Goal: Task Accomplishment & Management: Complete application form

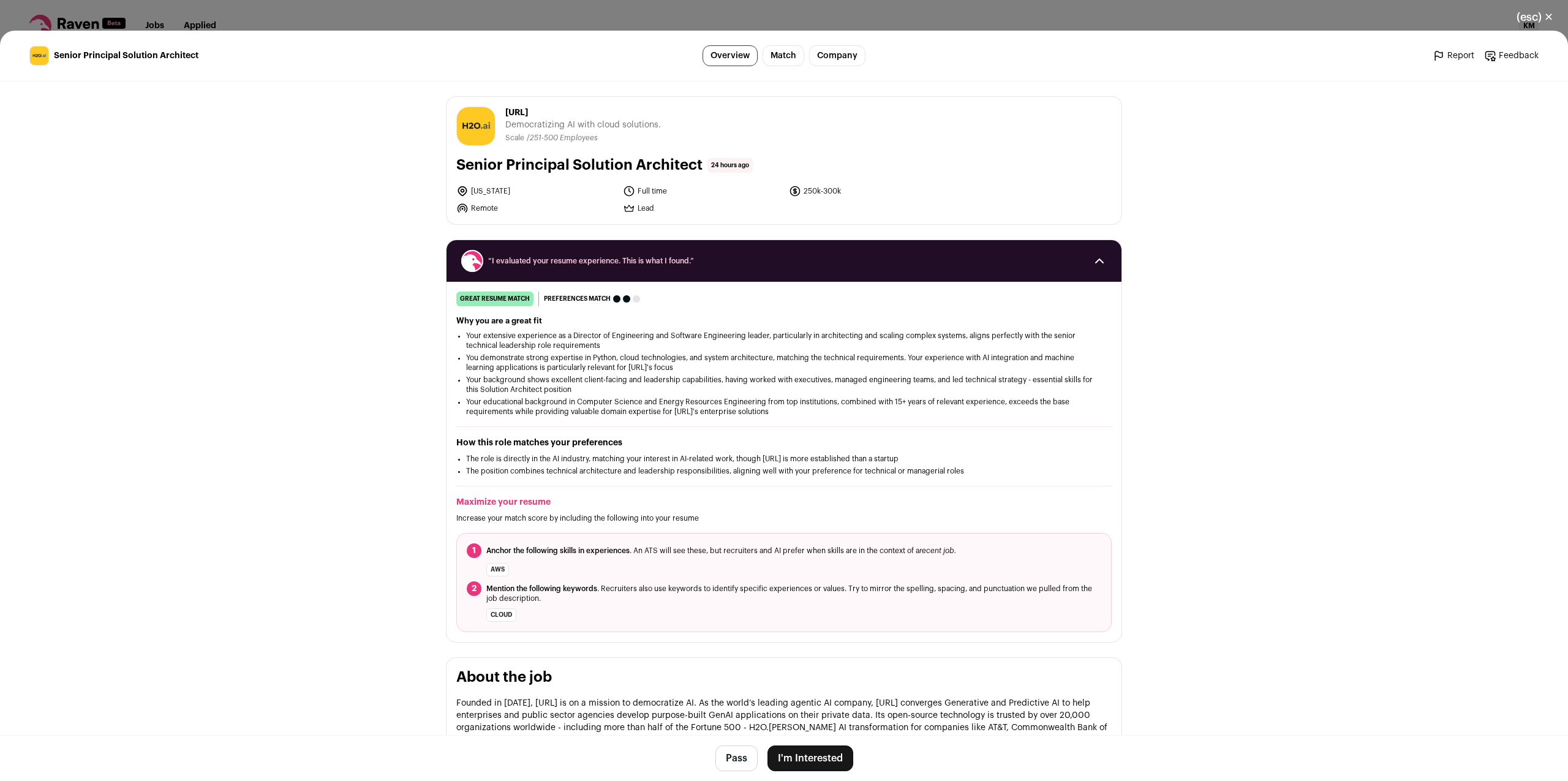
click at [820, 756] on button "I'm Interested" at bounding box center [811, 758] width 86 height 25
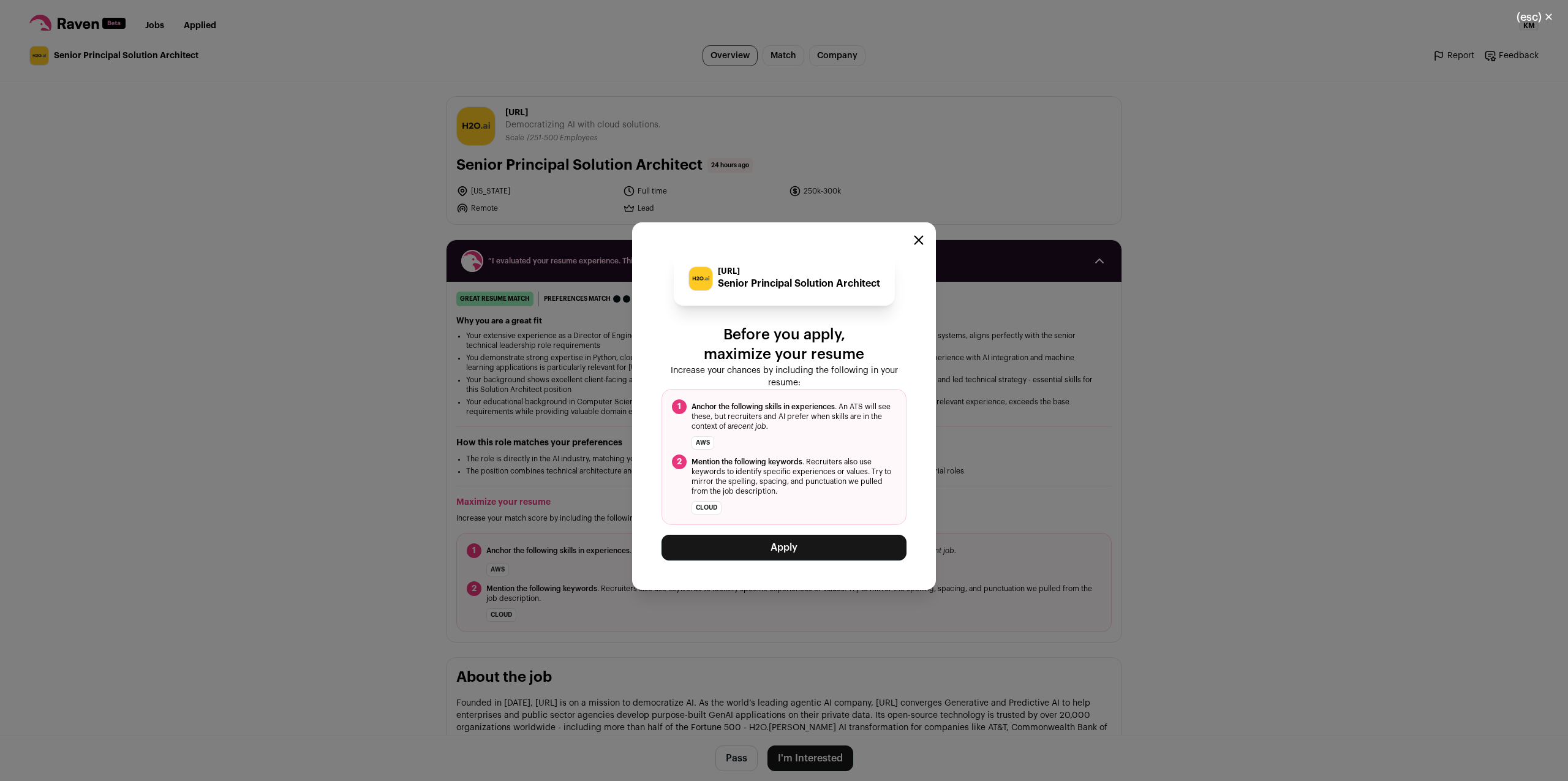
click at [792, 553] on button "Apply" at bounding box center [784, 547] width 245 height 25
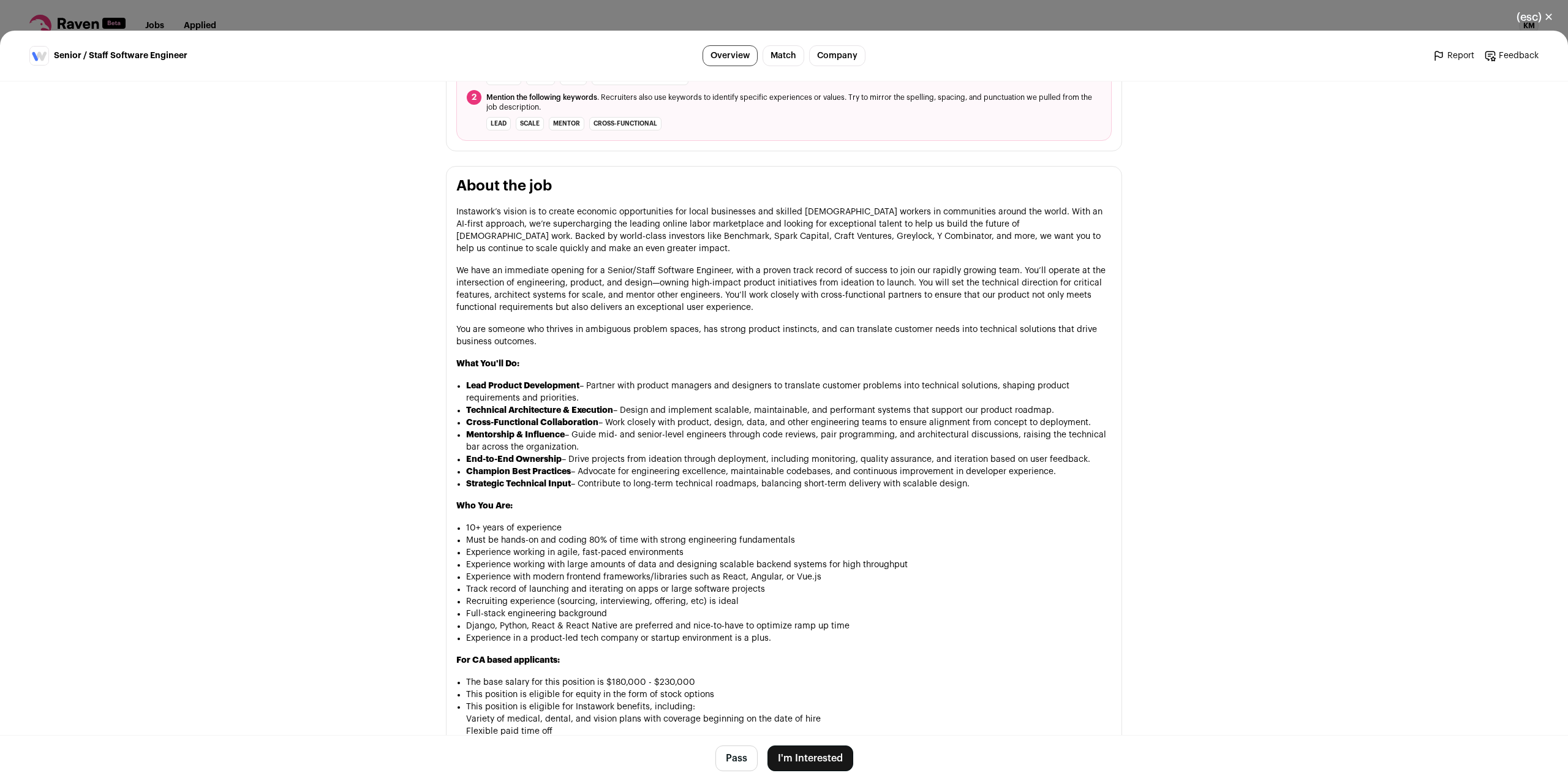
scroll to position [562, 0]
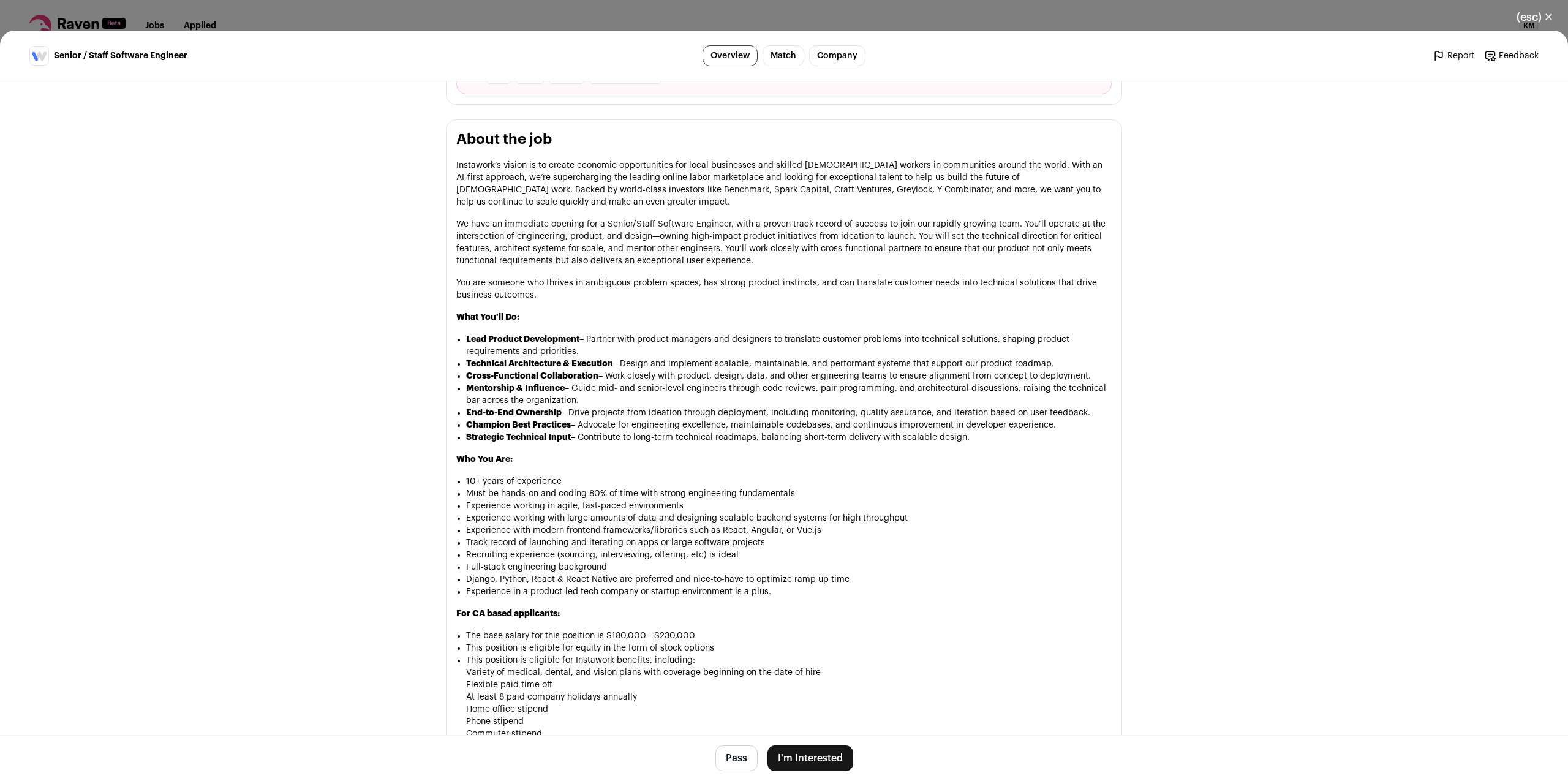
click at [814, 760] on button "I'm Interested" at bounding box center [811, 758] width 86 height 25
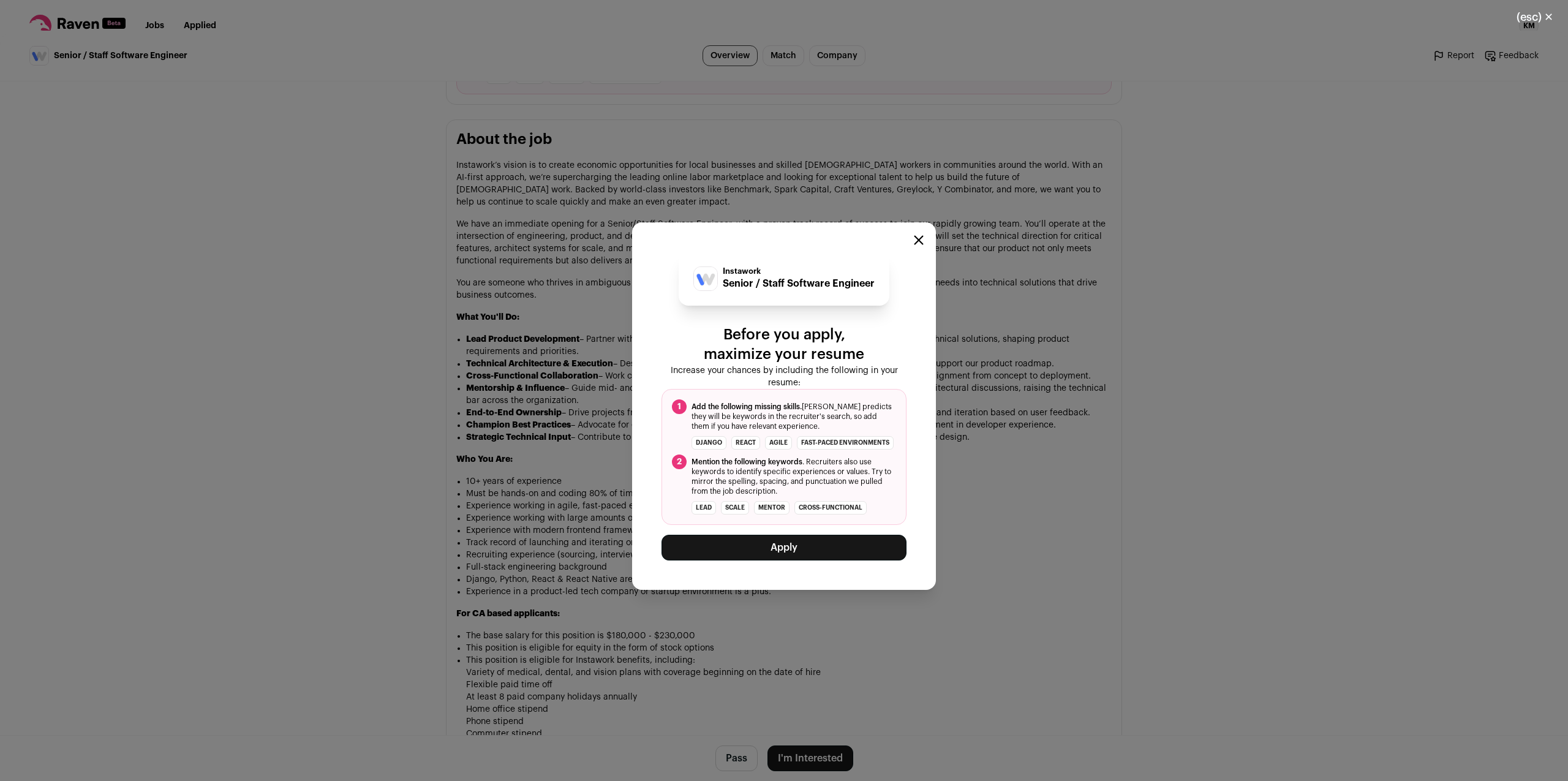
click at [923, 243] on div "Close modal via background" at bounding box center [919, 242] width 10 height 14
click at [923, 235] on icon "Close modal" at bounding box center [919, 240] width 10 height 10
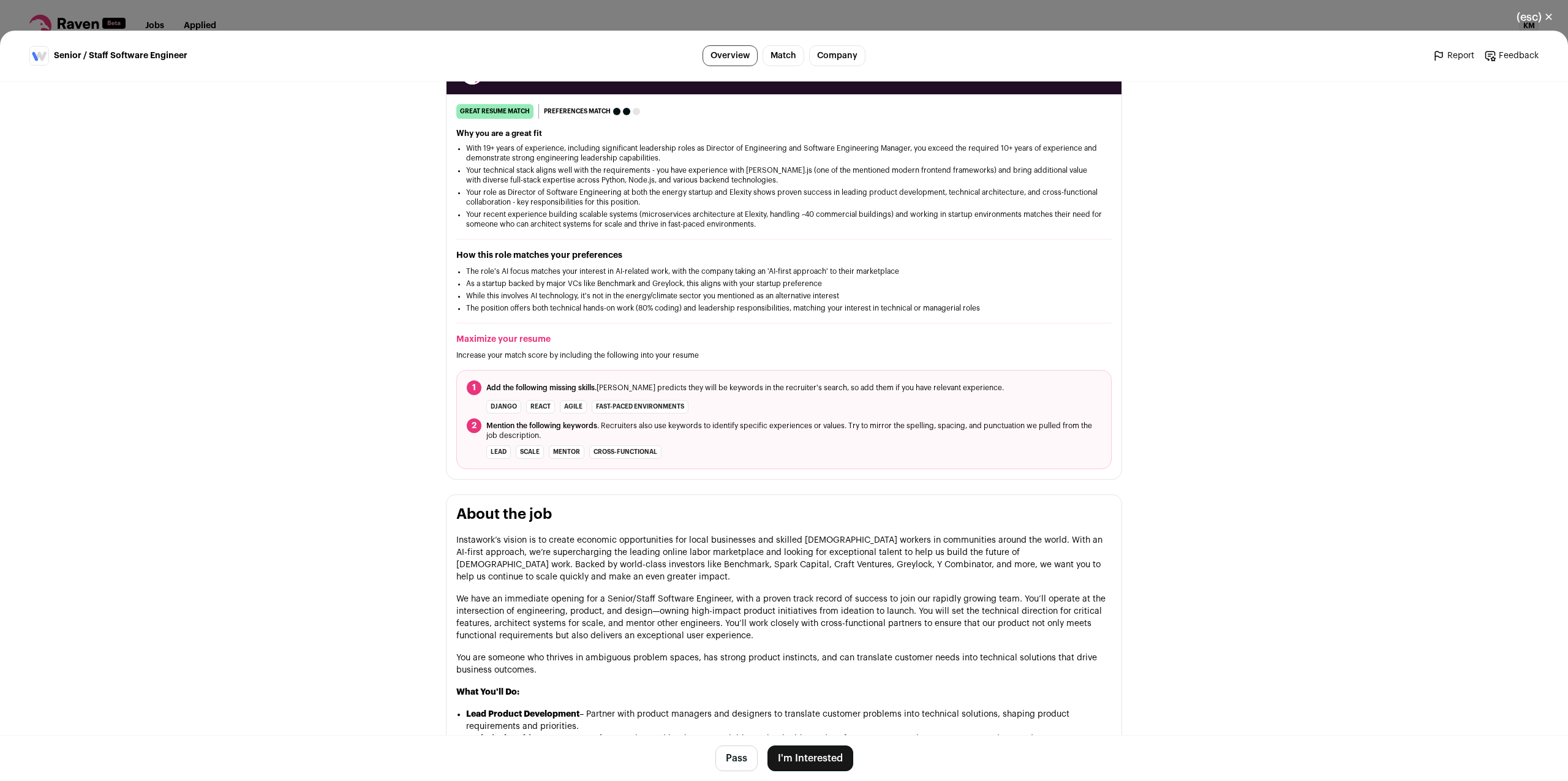
scroll to position [0, 0]
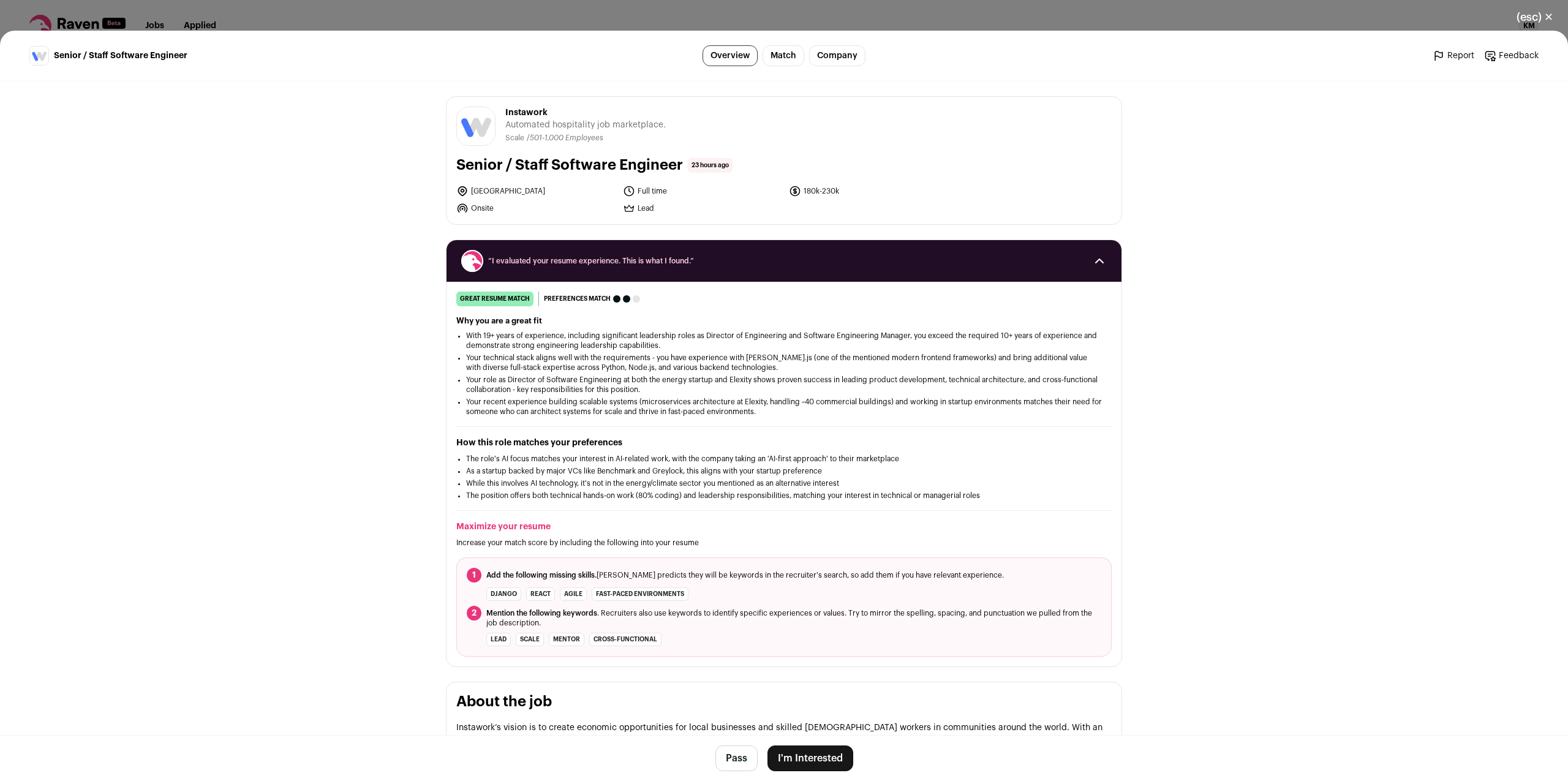
click at [833, 749] on button "I'm Interested" at bounding box center [811, 758] width 86 height 25
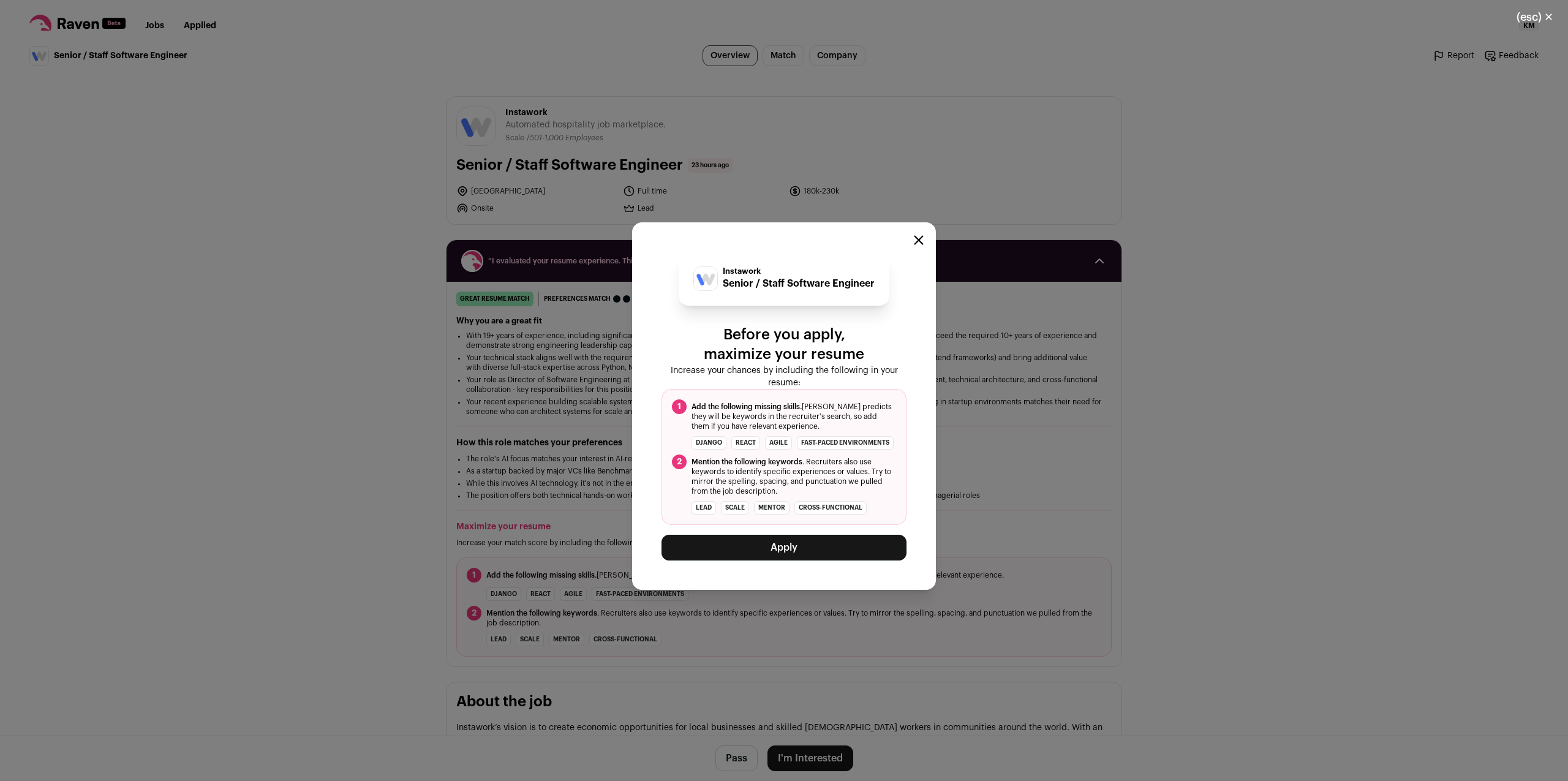
click at [780, 553] on button "Apply" at bounding box center [784, 547] width 245 height 25
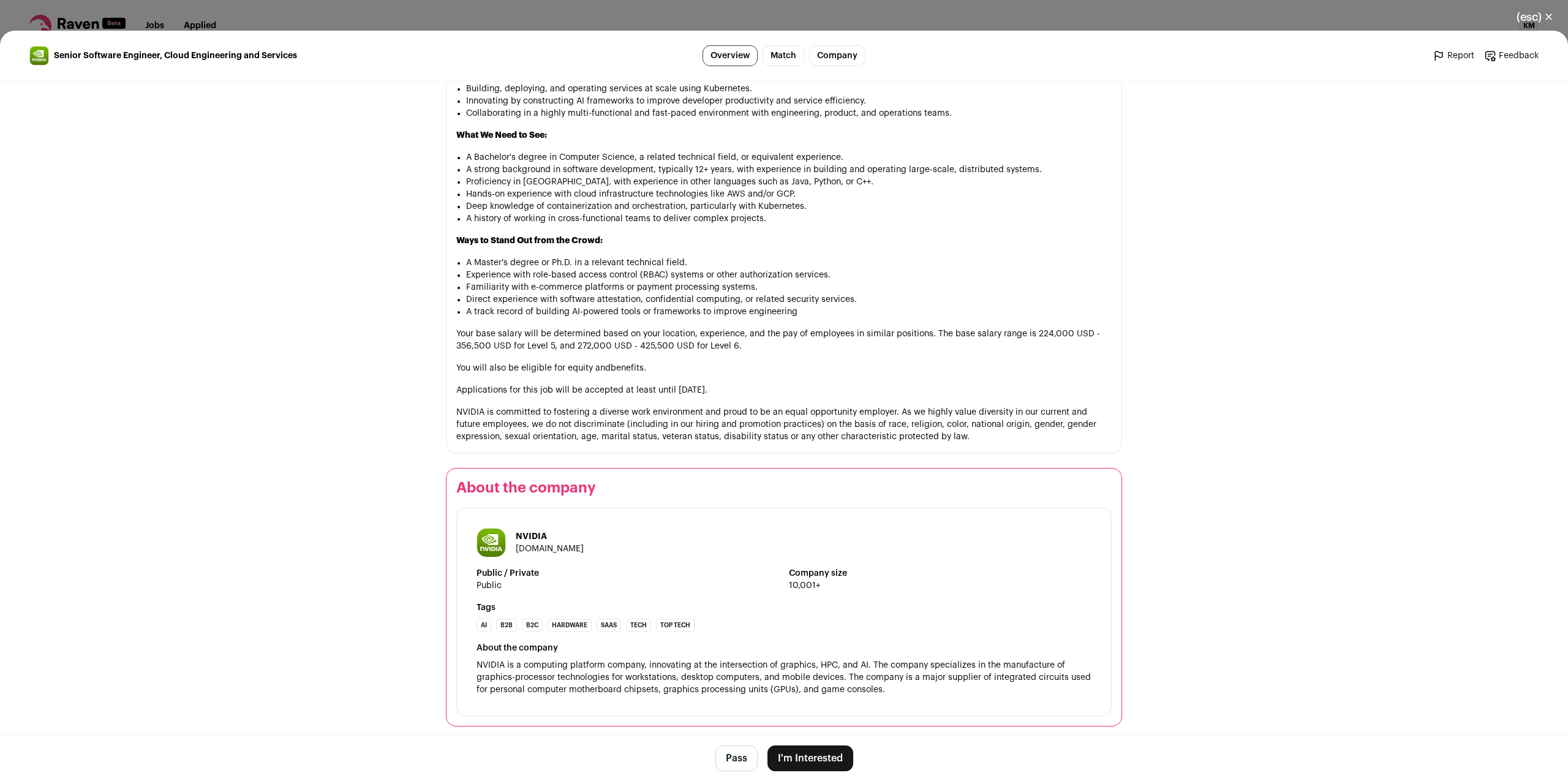
scroll to position [765, 0]
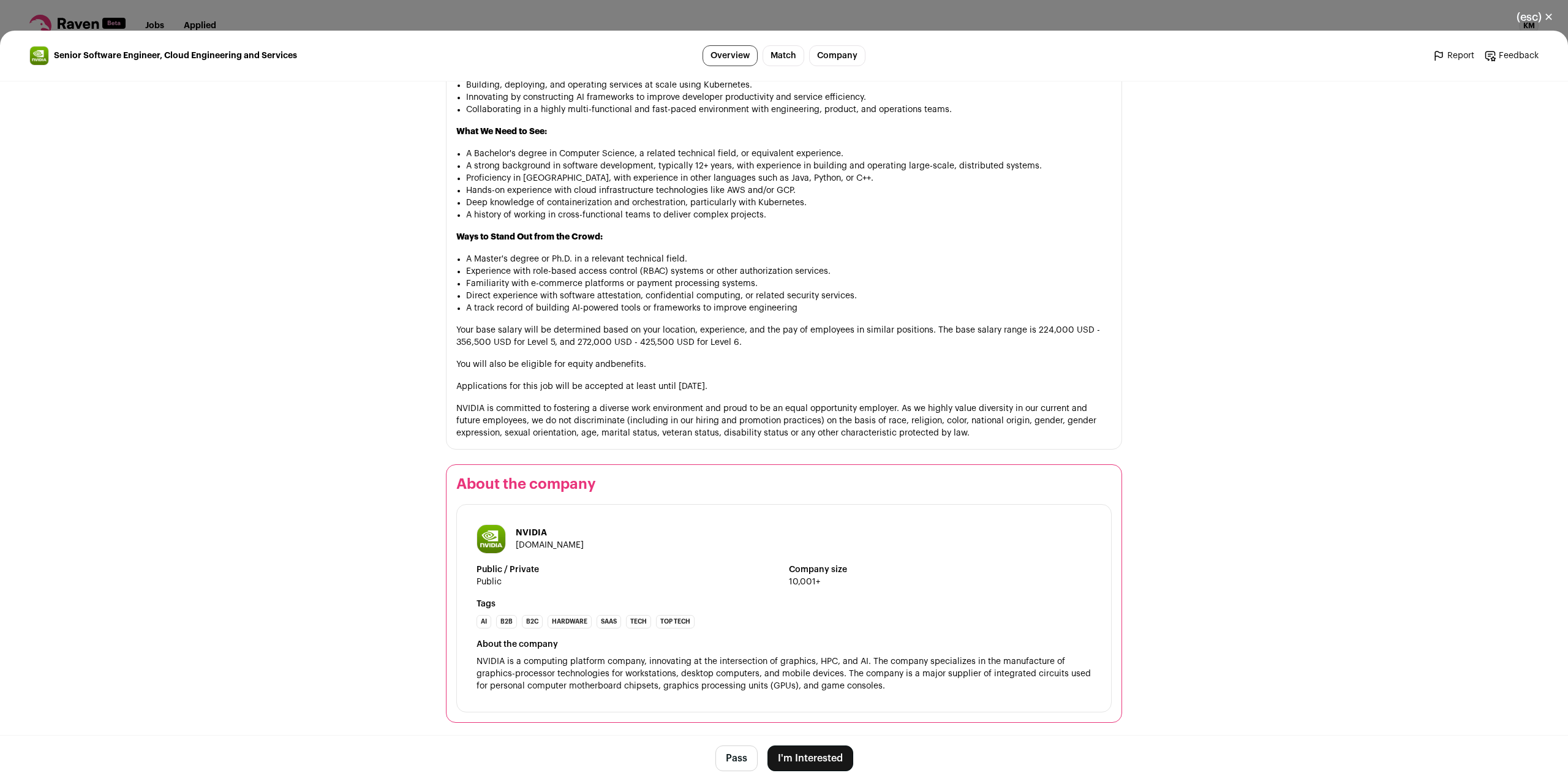
click at [795, 760] on button "I'm Interested" at bounding box center [811, 758] width 86 height 25
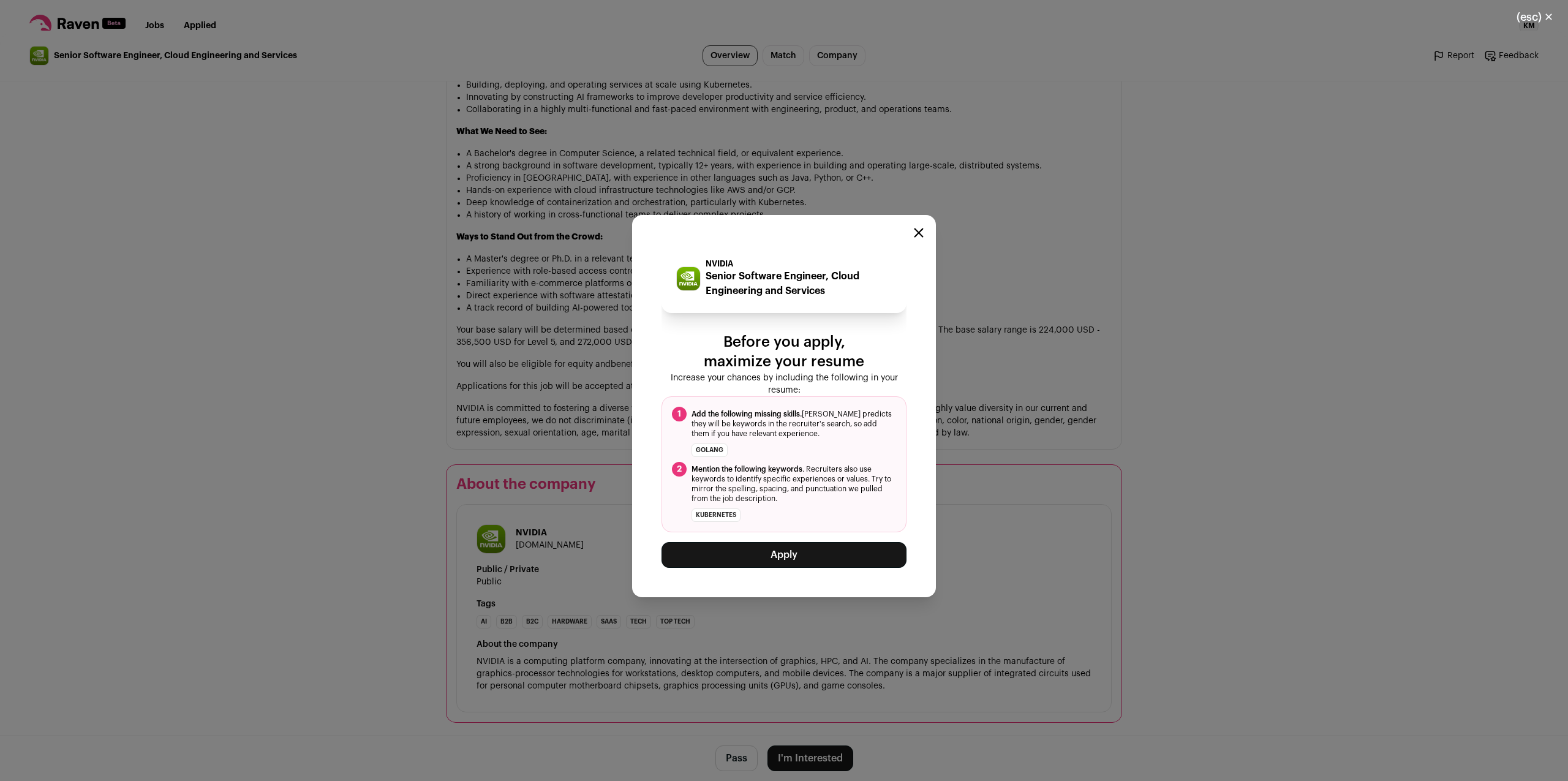
click at [774, 557] on button "Apply" at bounding box center [784, 555] width 245 height 25
